Goal: Transaction & Acquisition: Download file/media

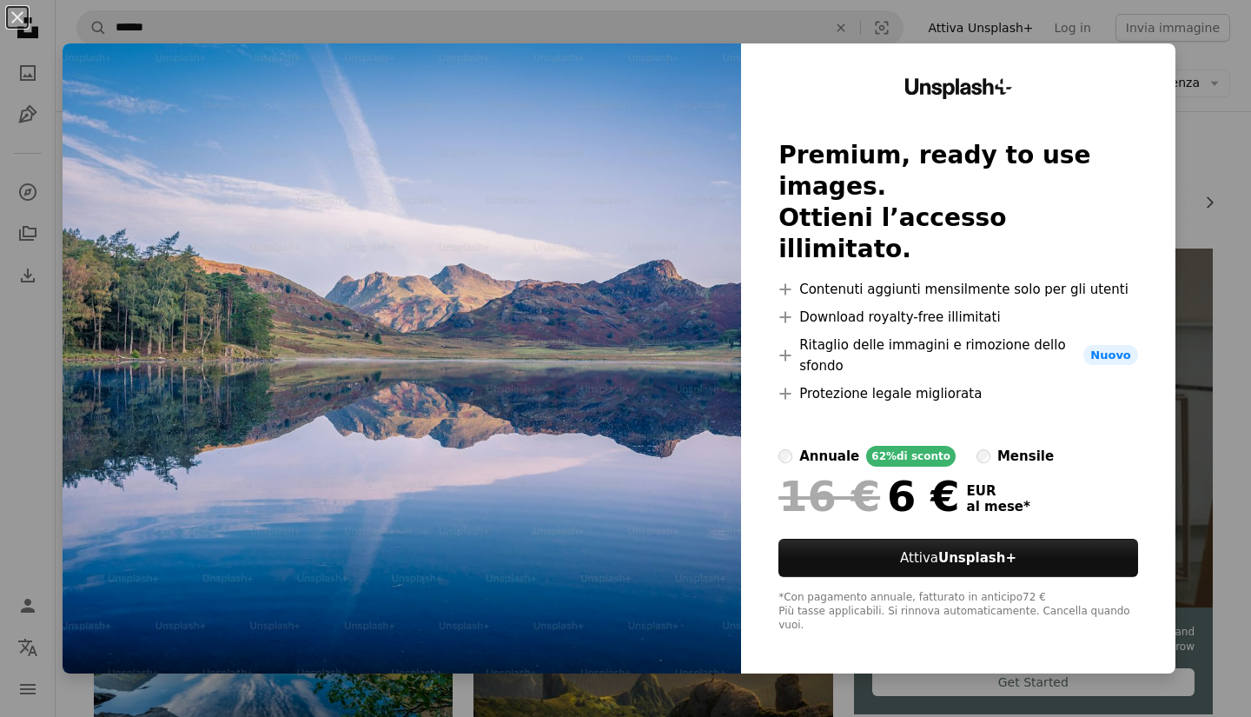
click at [1221, 166] on div "An X shape Unsplash+ Premium, ready to use images. Ottieni l’accesso illimitato…" at bounding box center [625, 358] width 1251 height 717
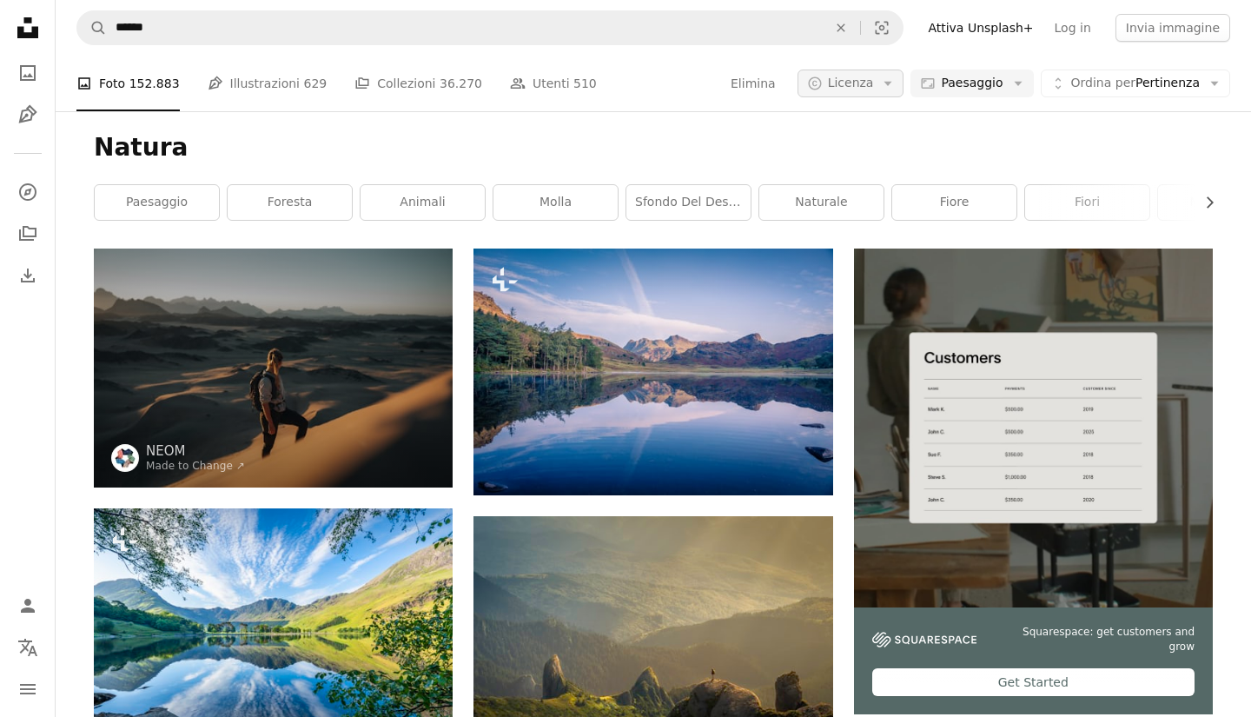
click at [896, 88] on icon "Arrow down" at bounding box center [888, 84] width 16 height 16
click at [866, 219] on span "Gratuita" at bounding box center [895, 221] width 106 height 17
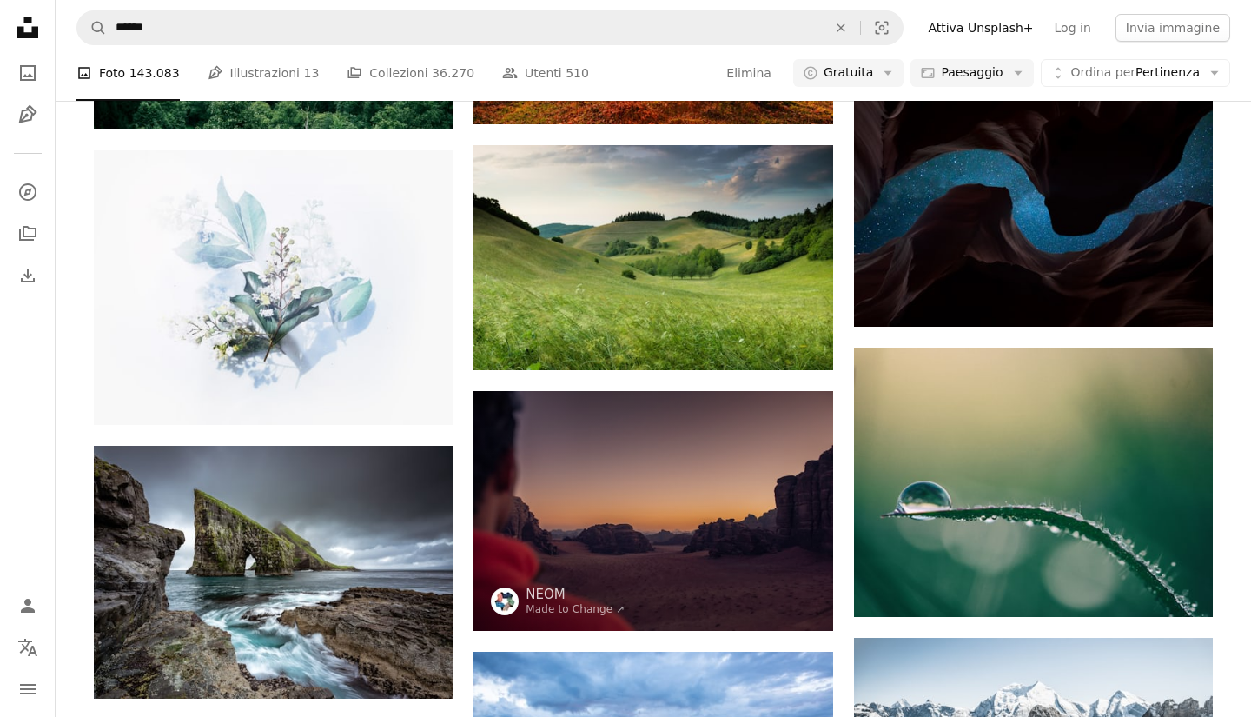
scroll to position [1627, 0]
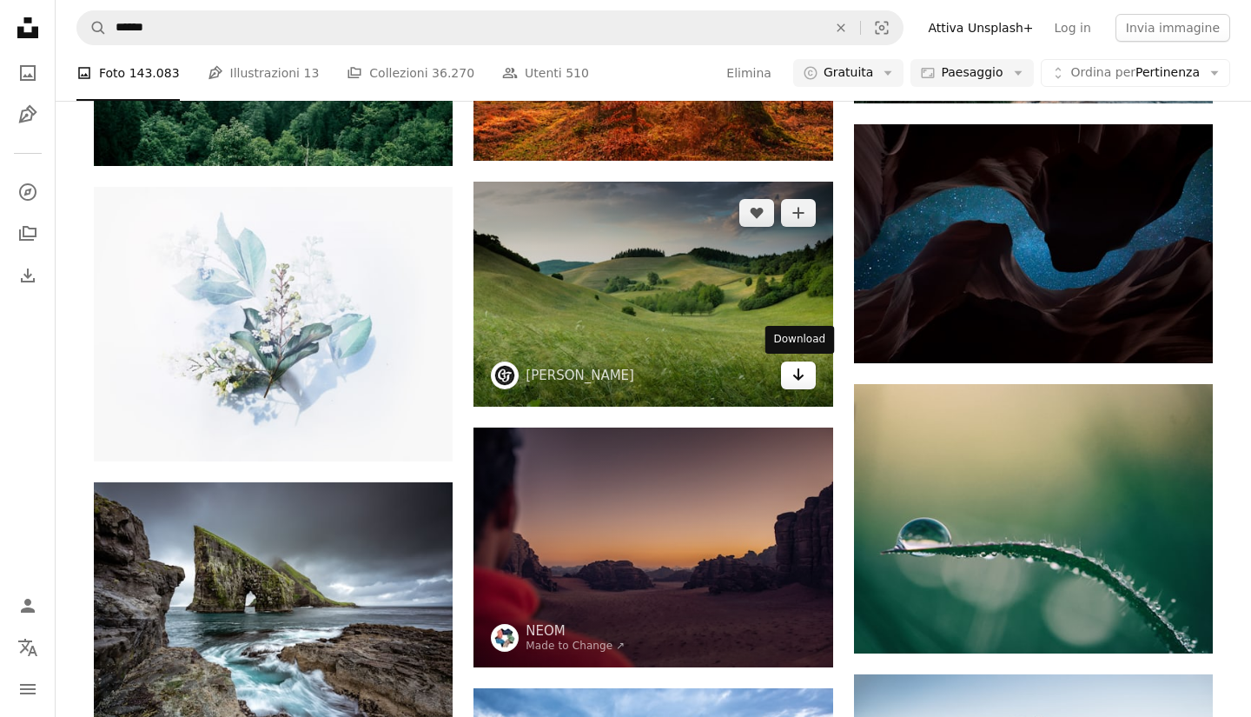
click at [808, 377] on link "Arrow pointing down" at bounding box center [798, 376] width 35 height 28
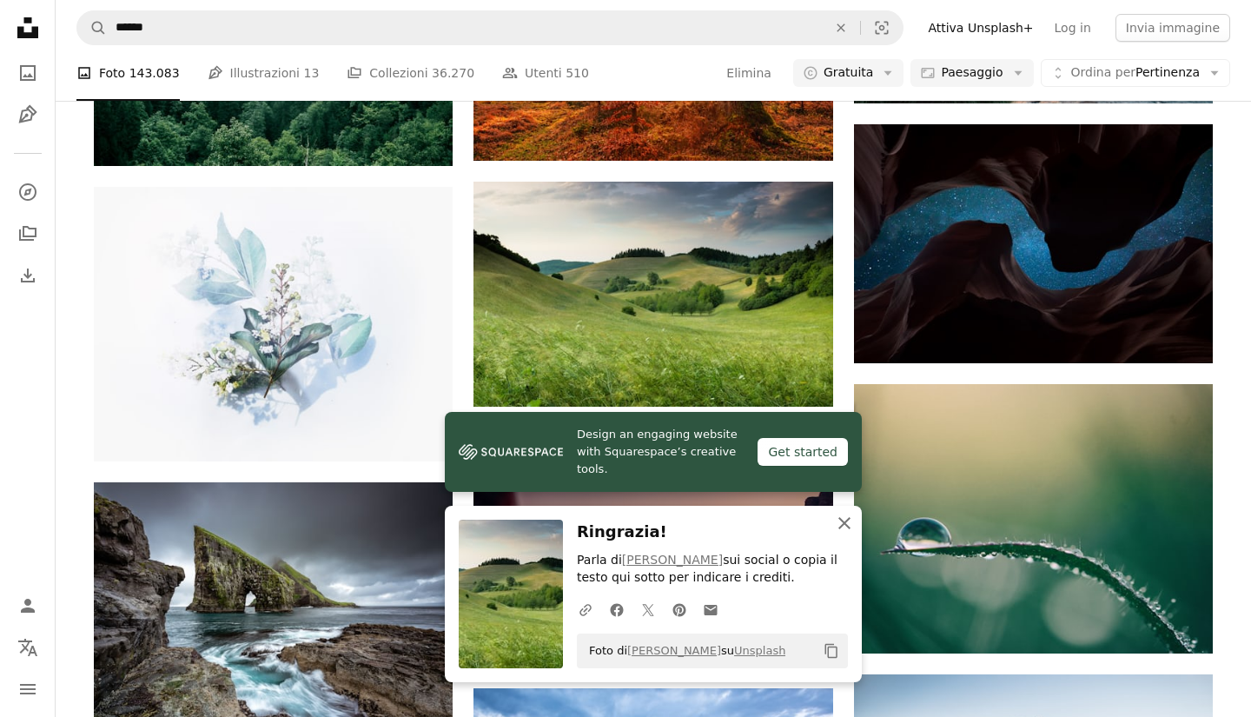
click at [840, 521] on icon "button" at bounding box center [845, 523] width 12 height 12
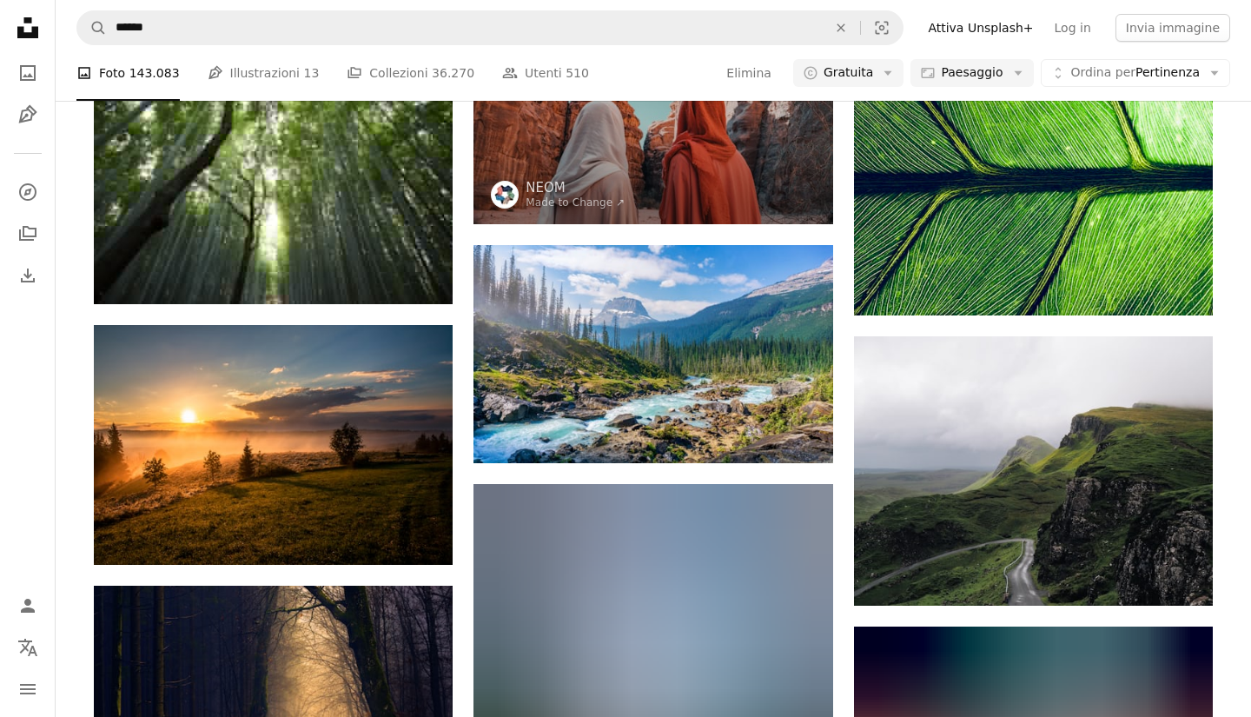
scroll to position [3899, 0]
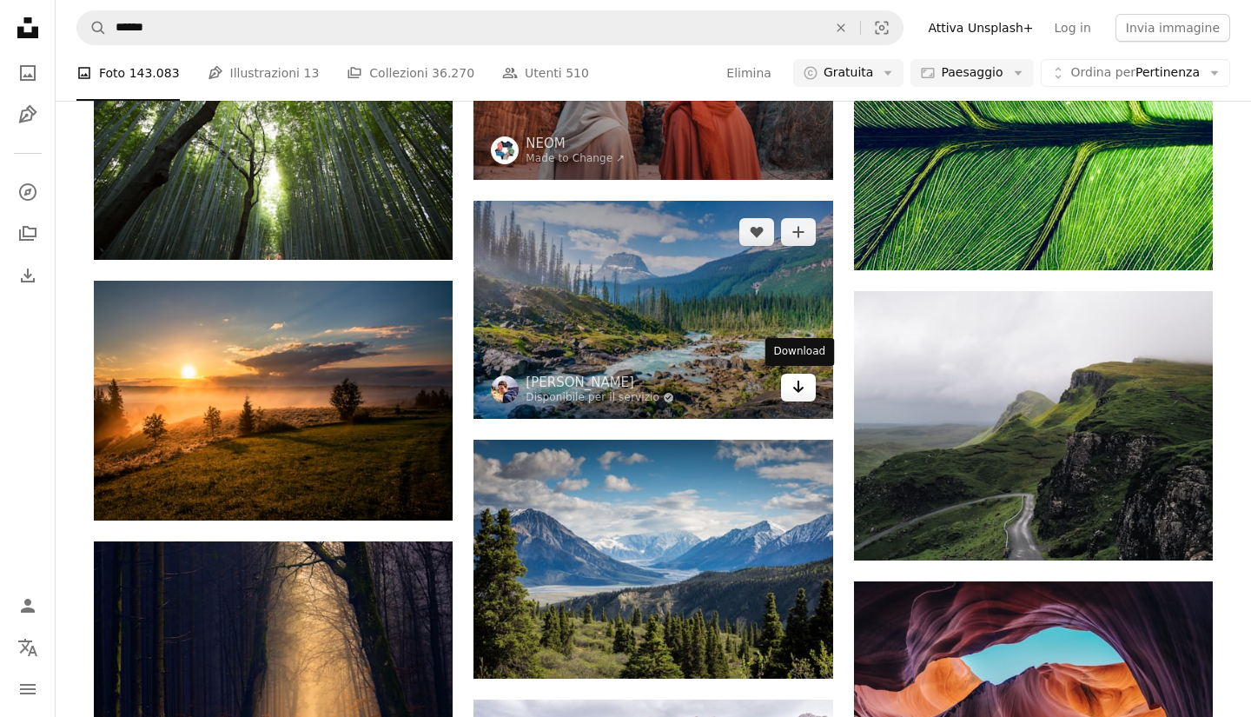
click at [800, 397] on link "Arrow pointing down" at bounding box center [798, 388] width 35 height 28
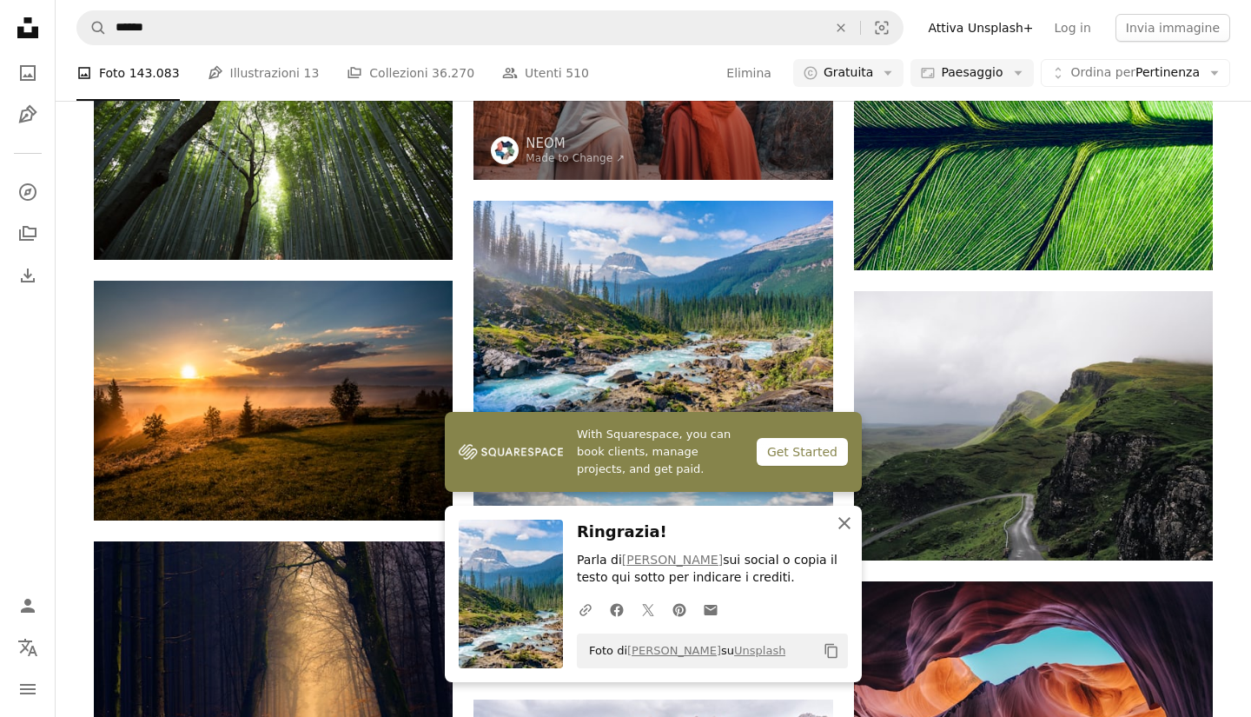
click at [846, 526] on icon "An X shape" at bounding box center [844, 523] width 21 height 21
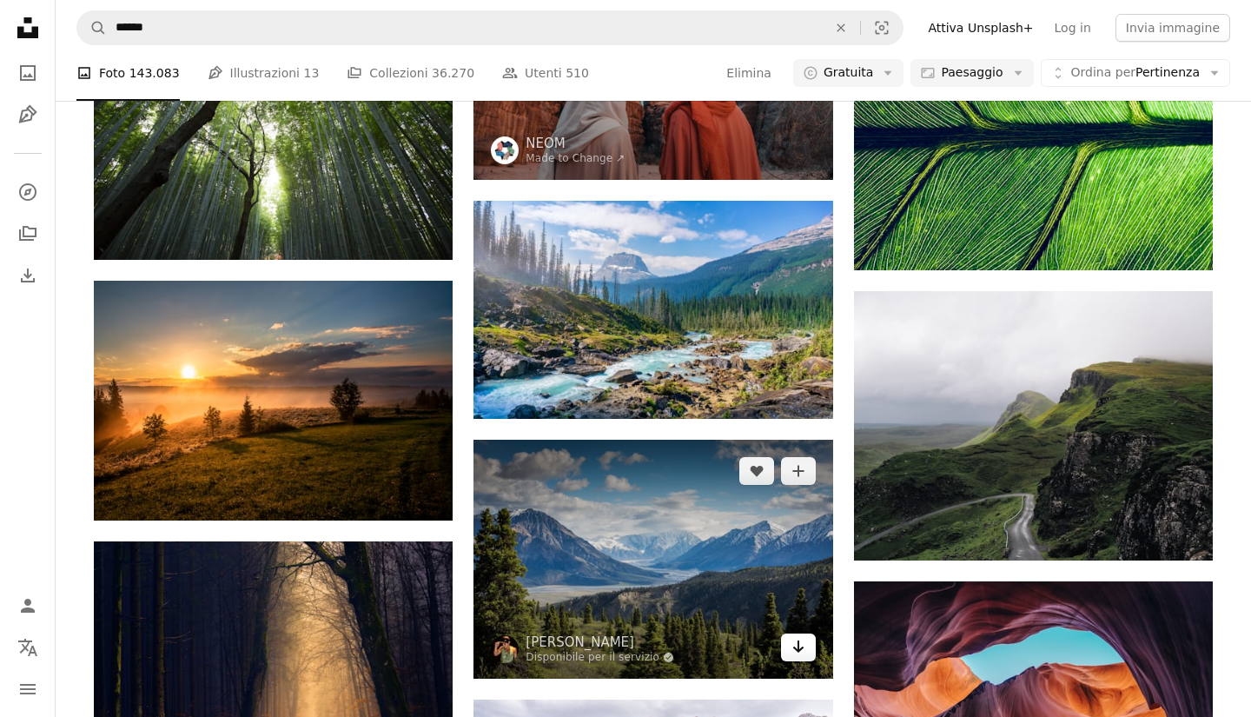
click at [794, 653] on icon "Arrow pointing down" at bounding box center [799, 646] width 14 height 21
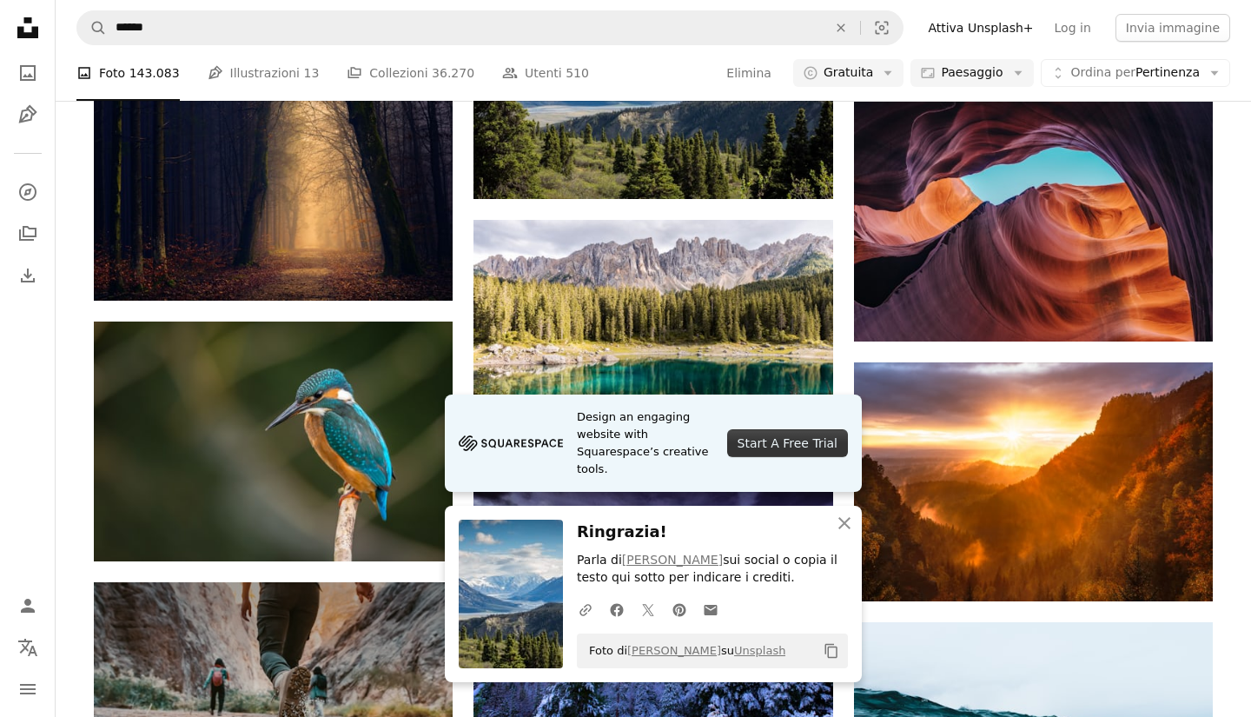
scroll to position [4380, 0]
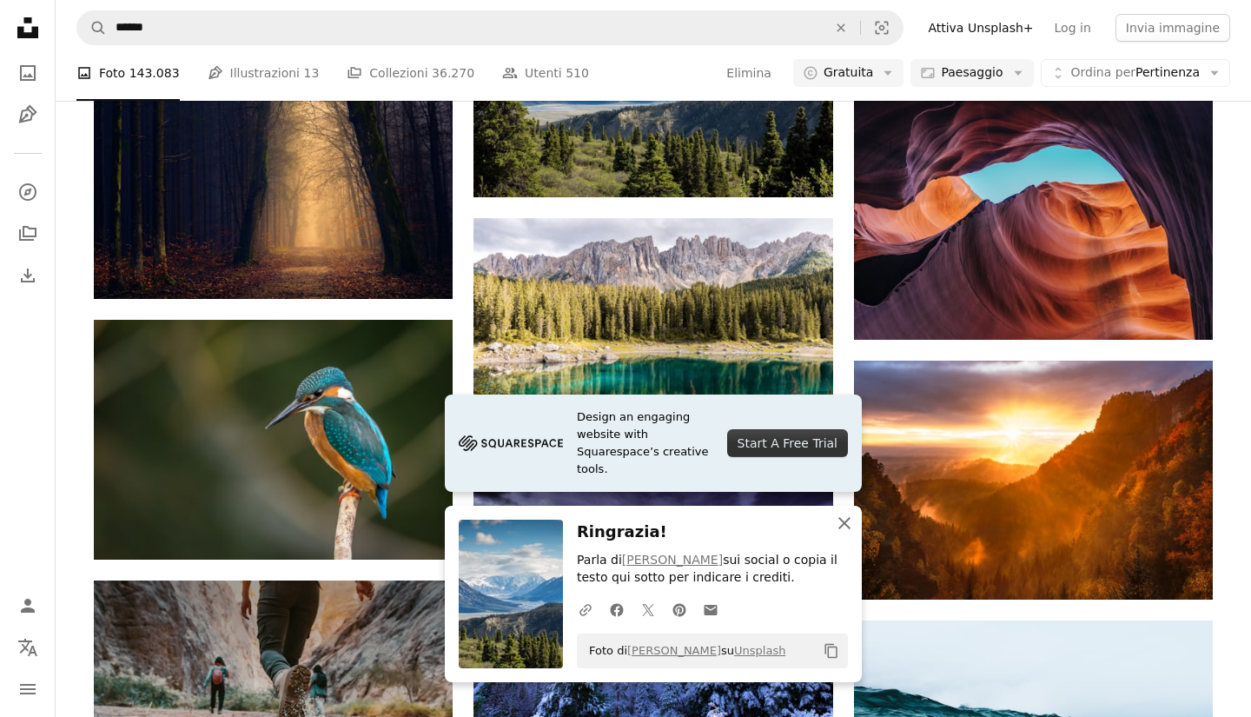
click at [848, 528] on icon "An X shape" at bounding box center [844, 523] width 21 height 21
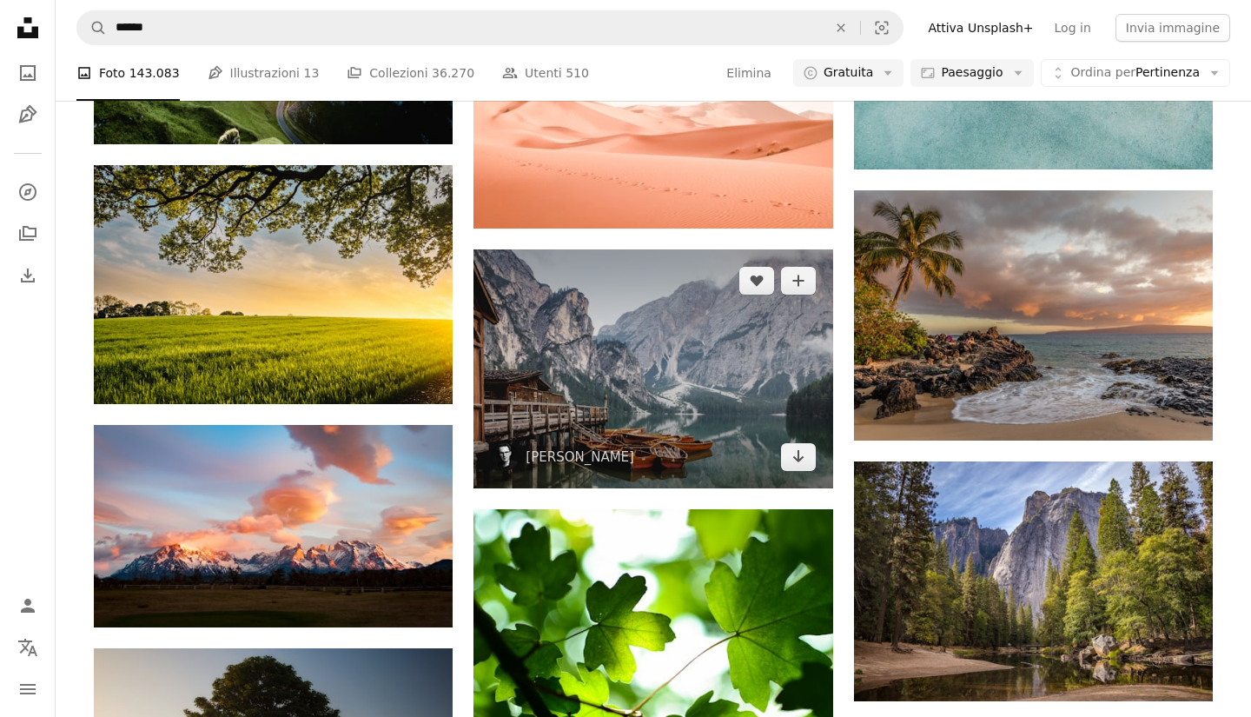
scroll to position [12138, 0]
click at [788, 453] on link "Arrow pointing down" at bounding box center [798, 457] width 35 height 28
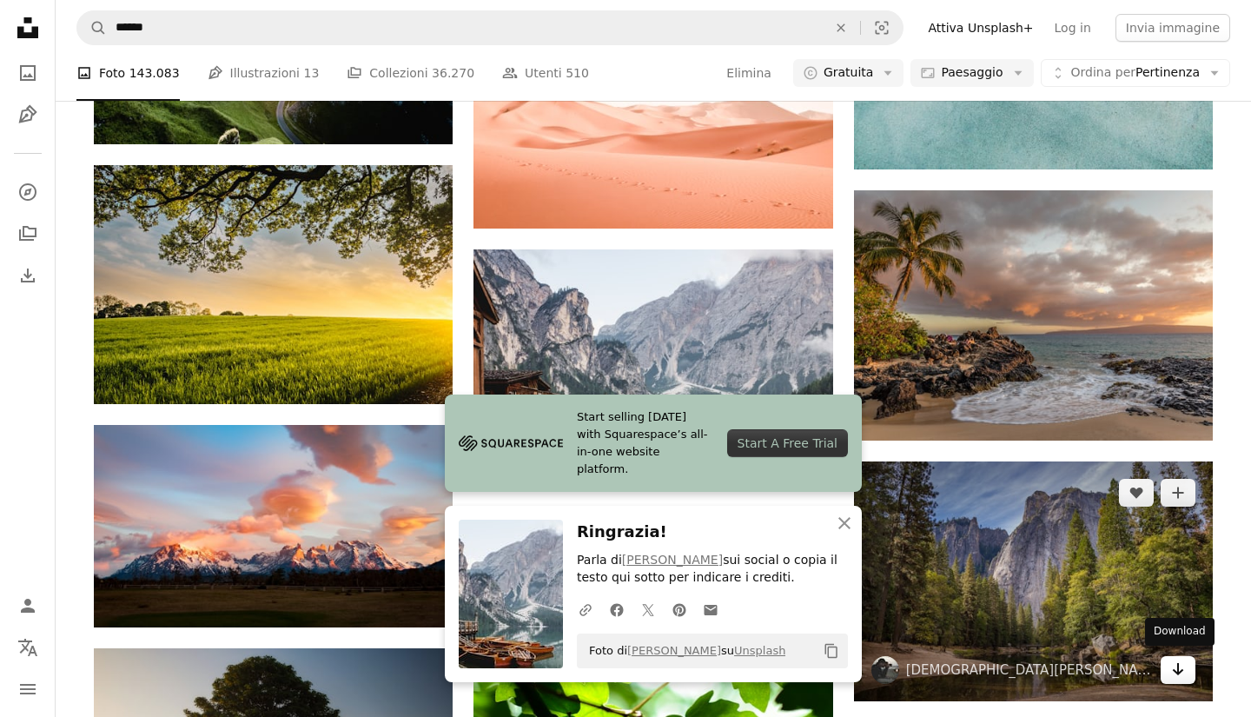
click at [1188, 666] on link "Arrow pointing down" at bounding box center [1178, 670] width 35 height 28
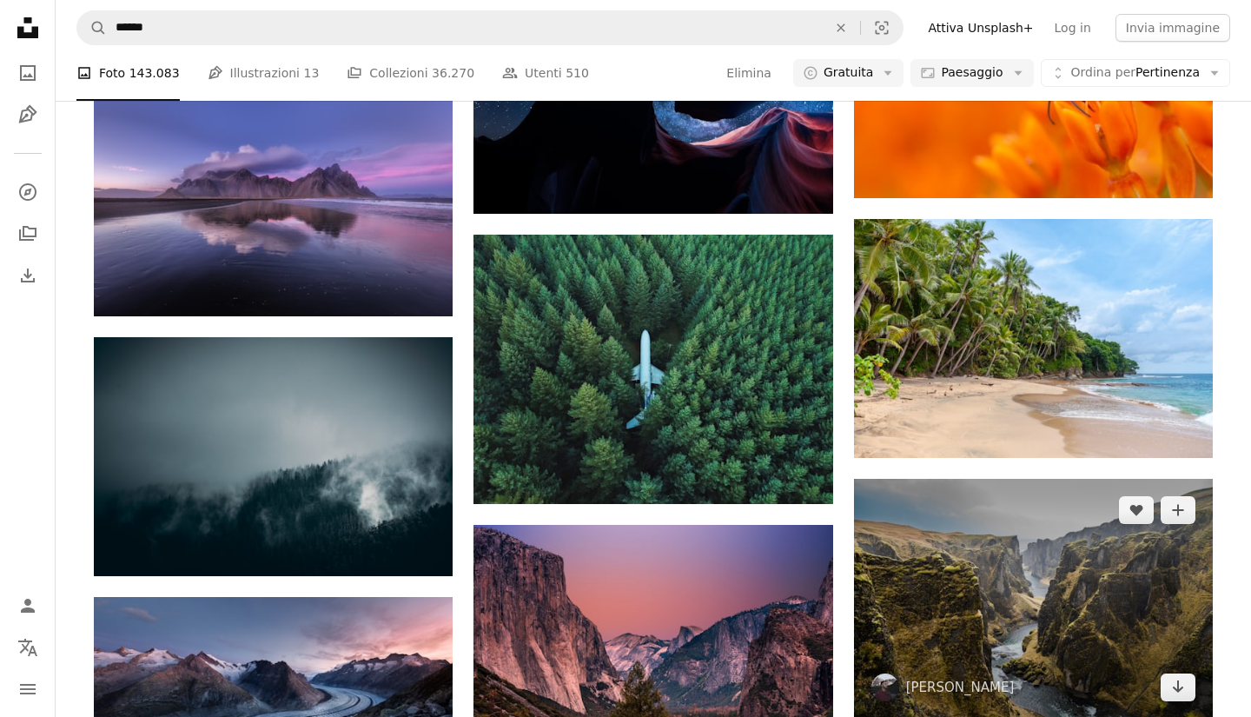
scroll to position [13712, 0]
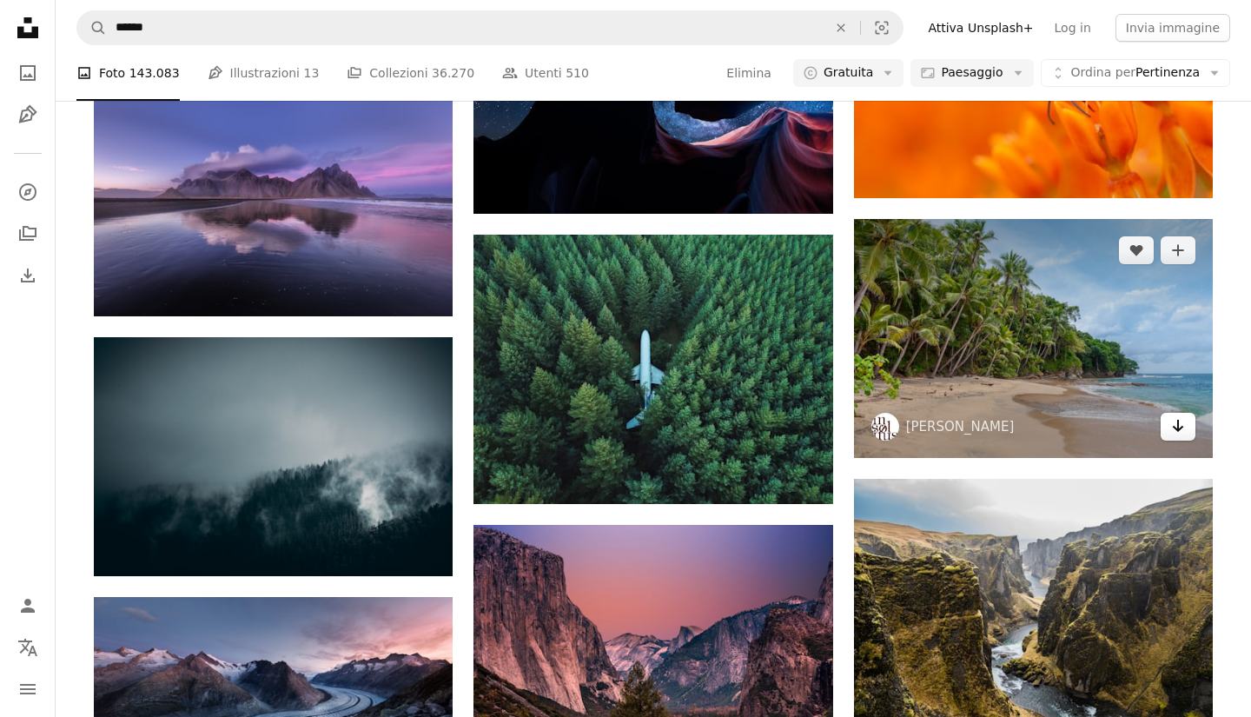
click at [1184, 417] on icon "Arrow pointing down" at bounding box center [1179, 425] width 14 height 21
